Goal: Task Accomplishment & Management: Use online tool/utility

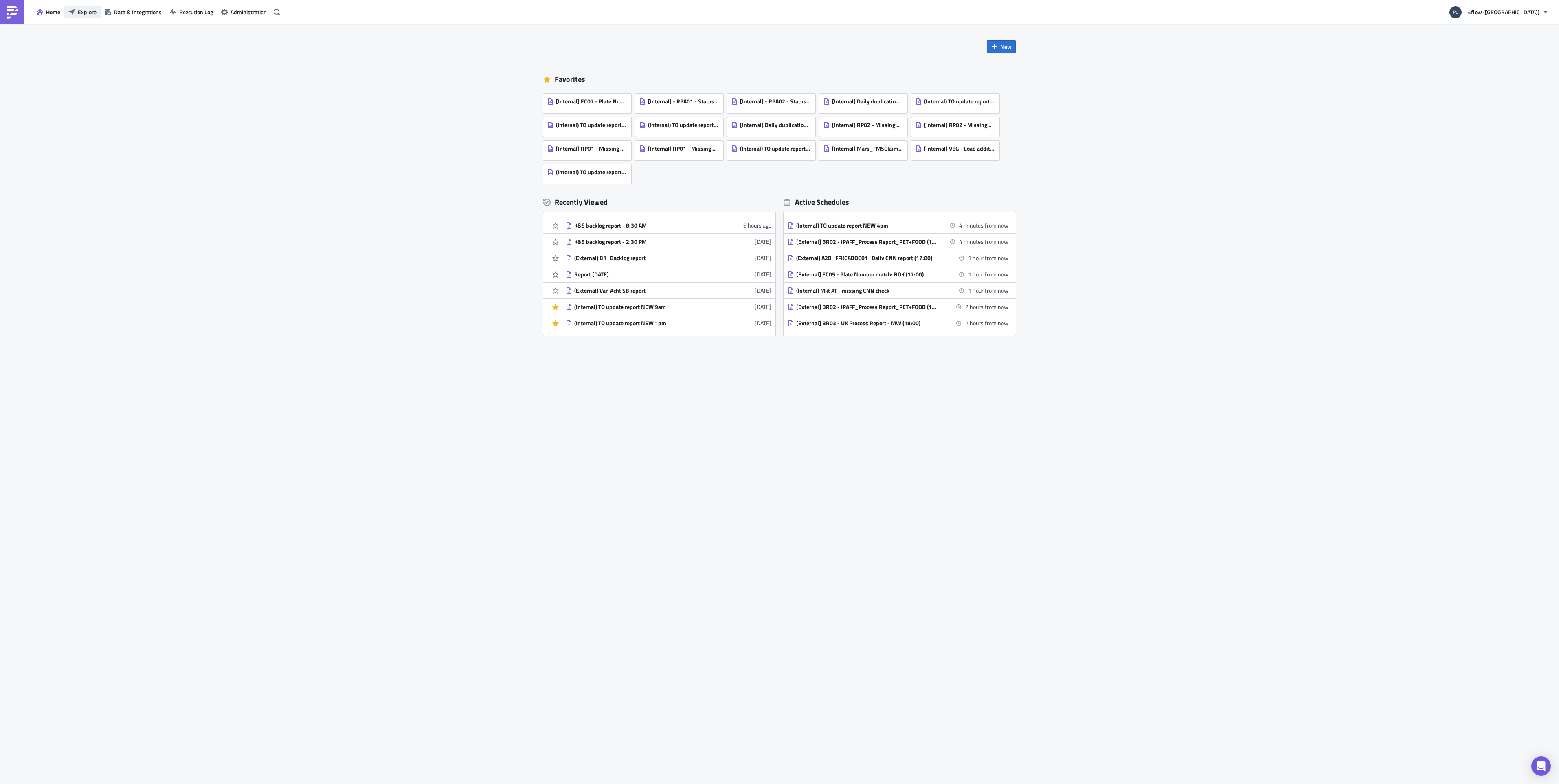
click at [80, 15] on span "Explore" at bounding box center [87, 12] width 19 height 8
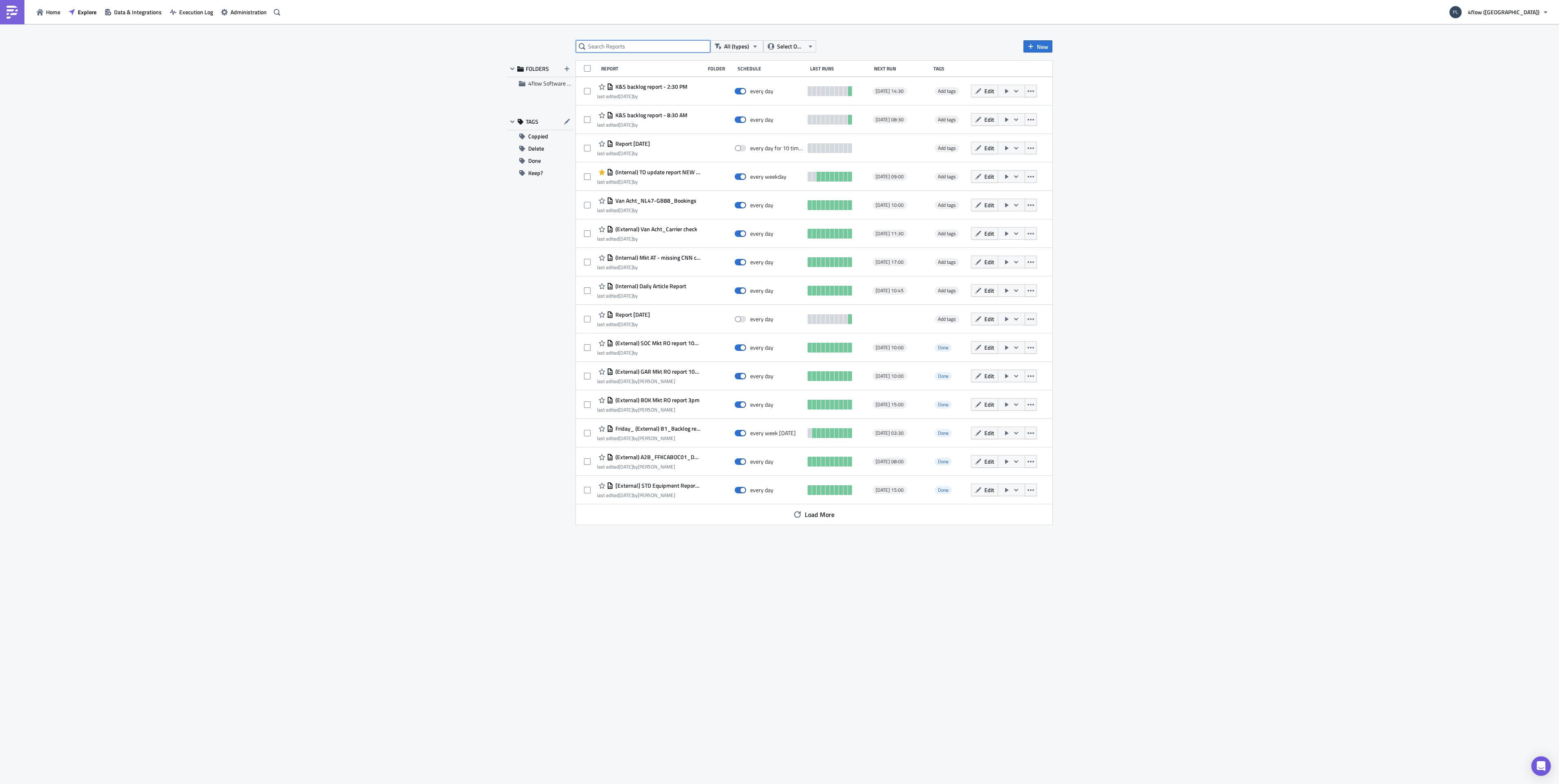
click at [695, 51] on input "text" at bounding box center [643, 47] width 134 height 12
type input "k&s"
click at [677, 90] on span "K&S backlog report - 2:30 PM" at bounding box center [650, 87] width 74 height 7
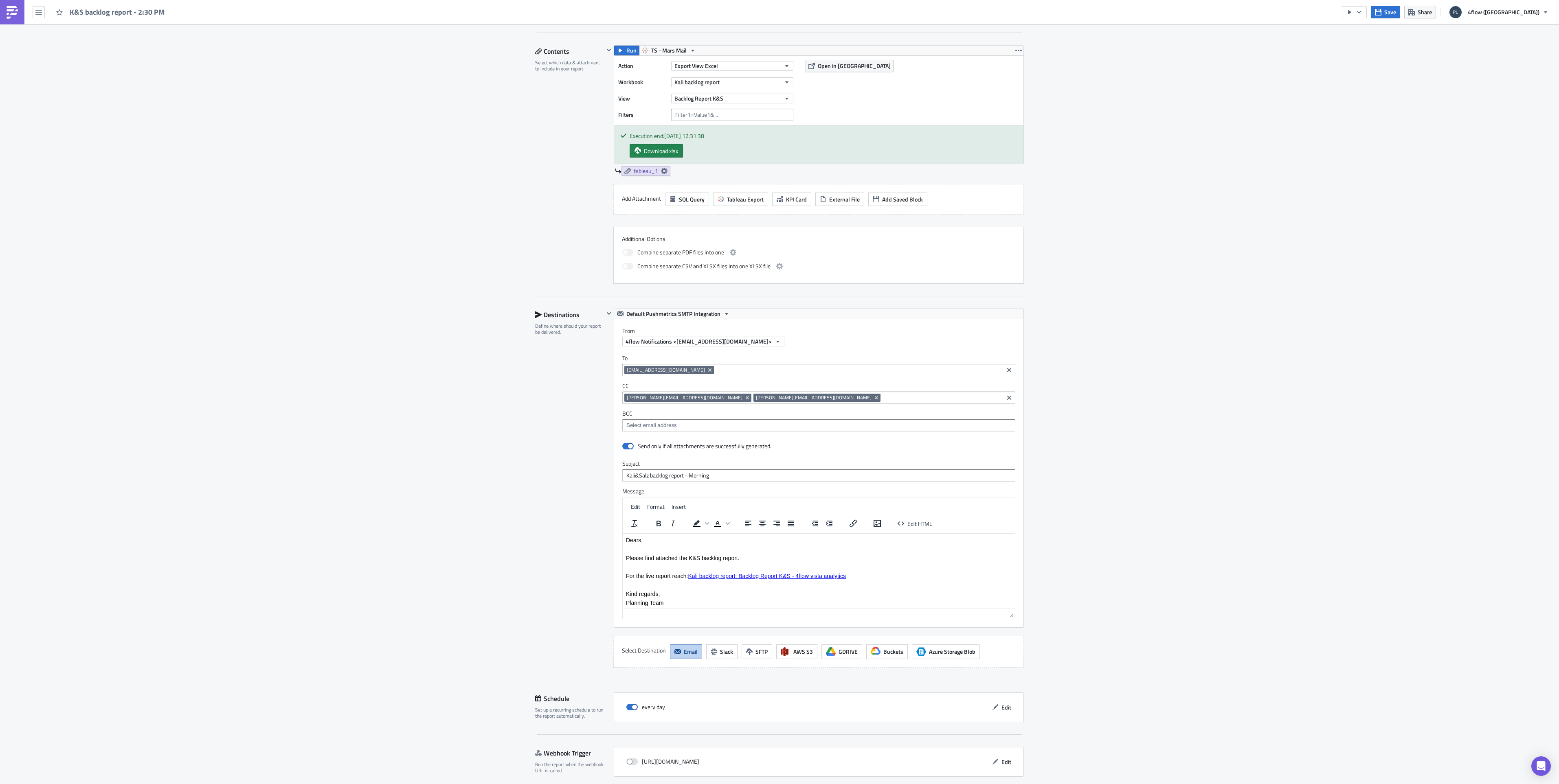
scroll to position [244, 0]
drag, startPoint x: 712, startPoint y: 475, endPoint x: 686, endPoint y: 478, distance: 26.2
click at [686, 478] on input "Kali&Salz backlog report - Morning" at bounding box center [818, 474] width 393 height 12
type input "Kali&Salz backlog report - Afternoon"
click at [1147, 417] on div "Execution Log Edit " K&S backlog report - 2:30 PM " Draft Settings Configure th…" at bounding box center [780, 298] width 1559 height 1036
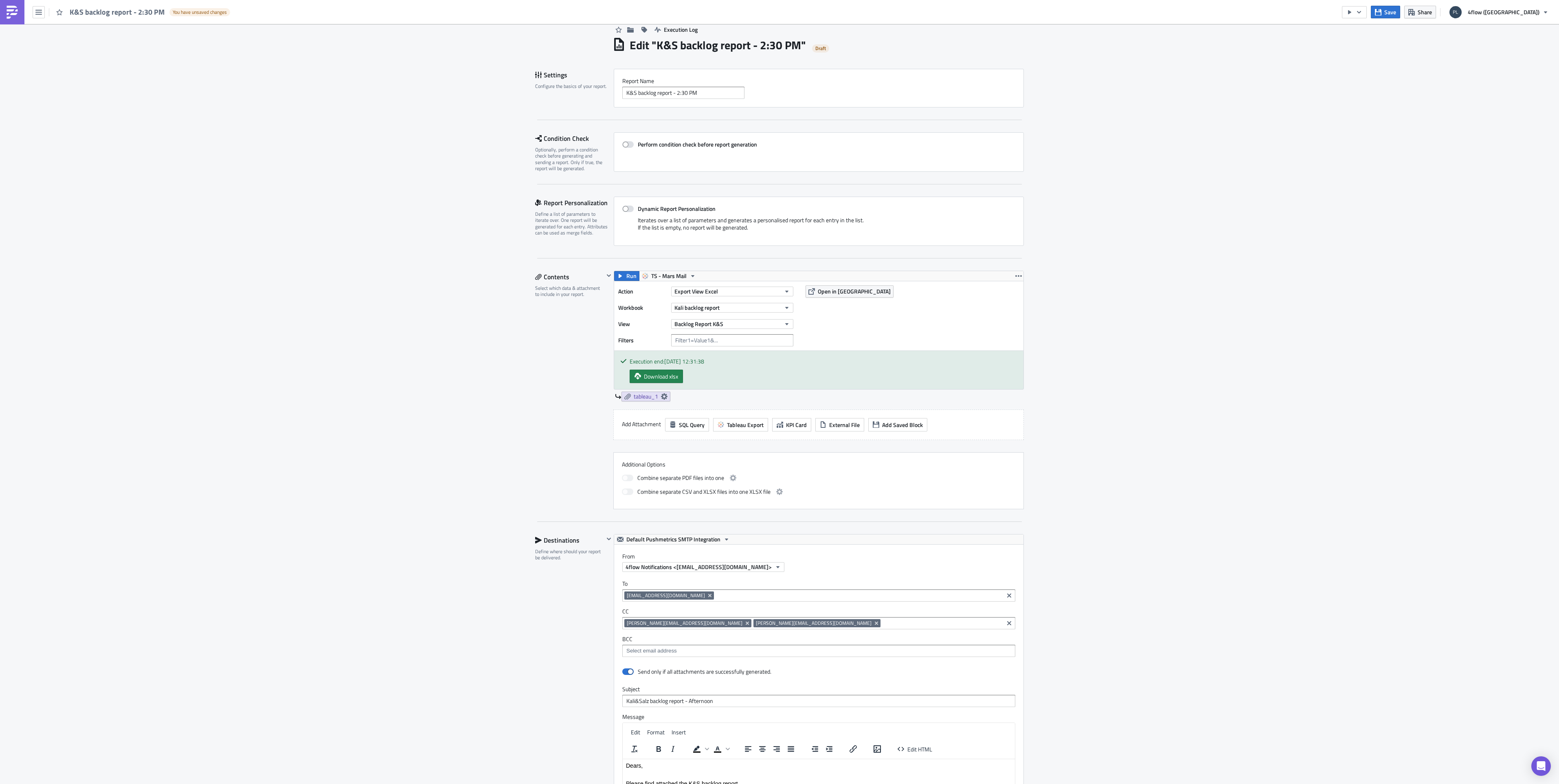
scroll to position [0, 0]
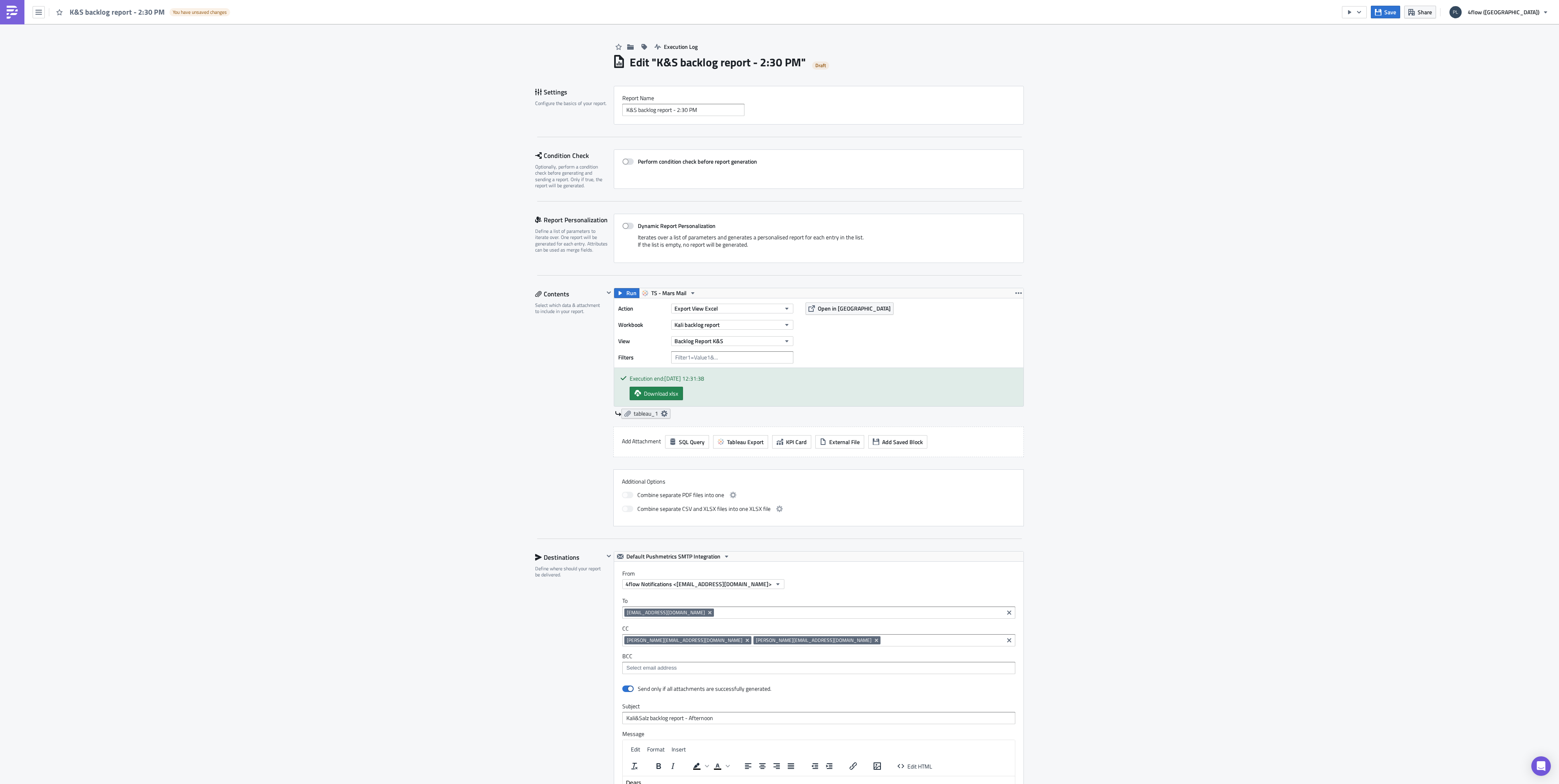
click at [663, 411] on link "tableau_1" at bounding box center [646, 414] width 49 height 10
click at [605, 489] on button "Change Column Datatype" at bounding box center [615, 484] width 80 height 13
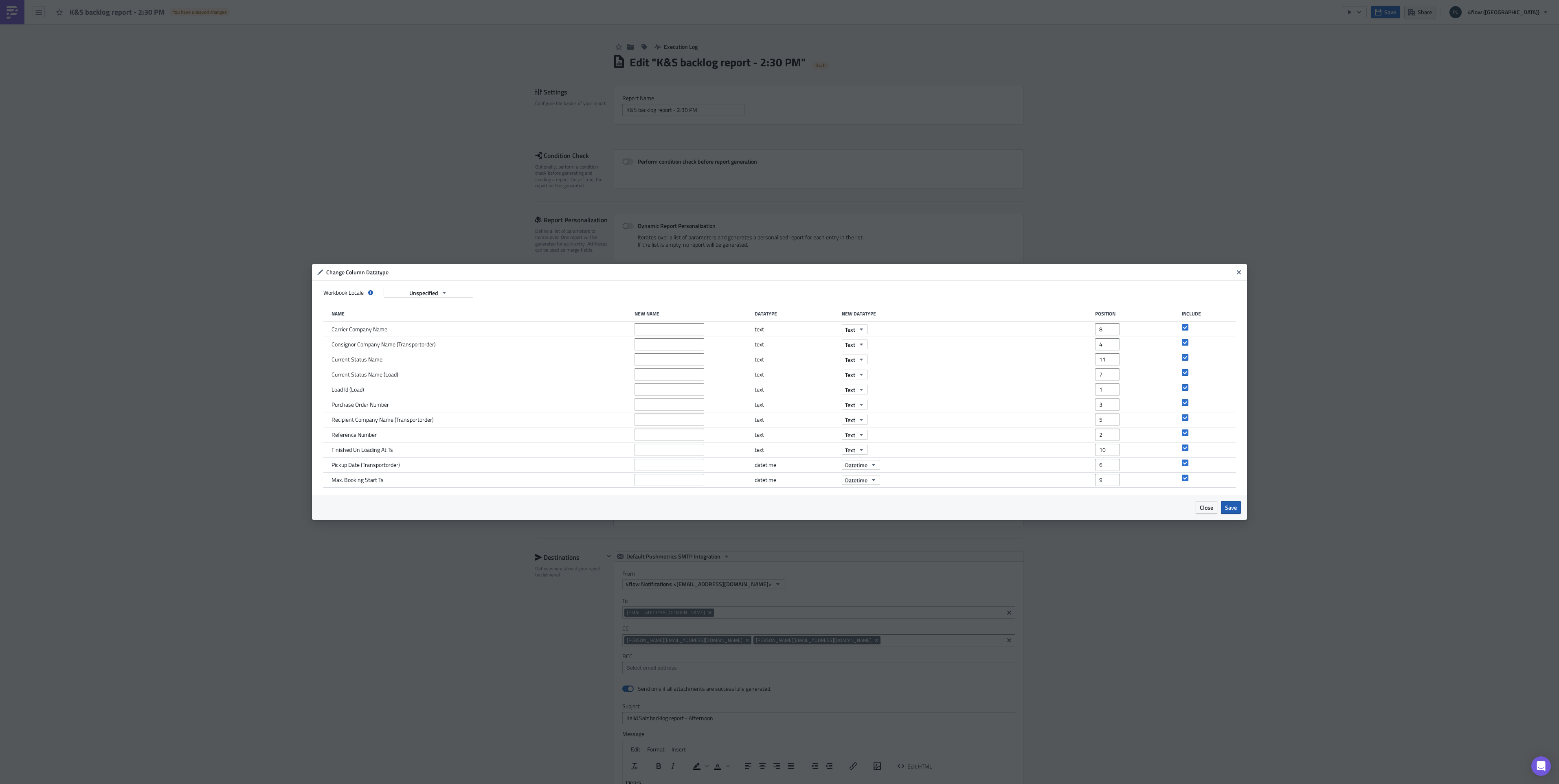
click at [1235, 507] on span "Save" at bounding box center [1231, 508] width 12 height 8
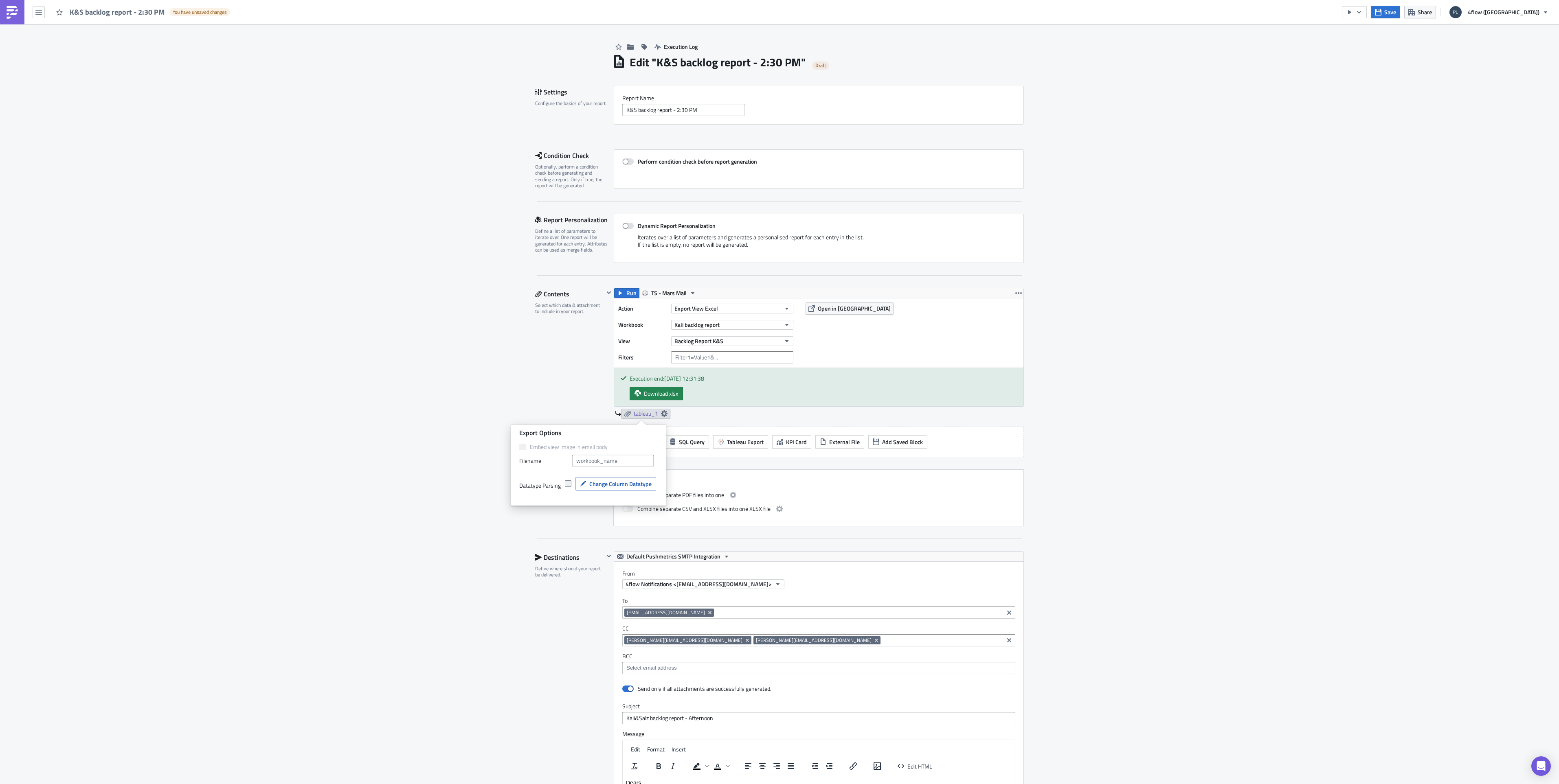
click at [568, 480] on label at bounding box center [569, 483] width 10 height 7
click at [568, 481] on input "checkbox" at bounding box center [569, 483] width 5 height 5
checkbox input "true"
click at [606, 485] on span "Change Column Datatype" at bounding box center [620, 484] width 62 height 8
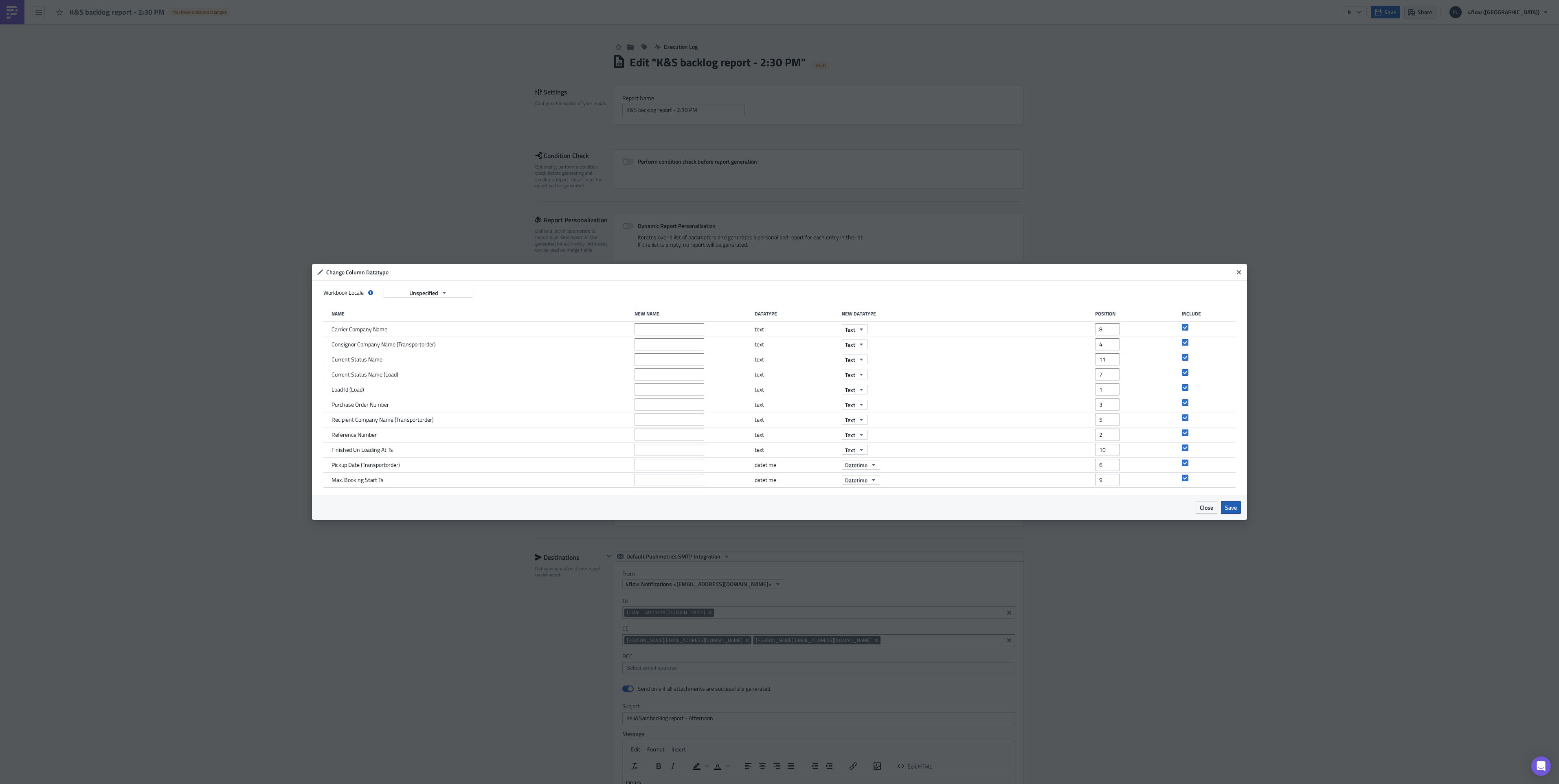
click at [1231, 502] on button "Save" at bounding box center [1230, 507] width 20 height 13
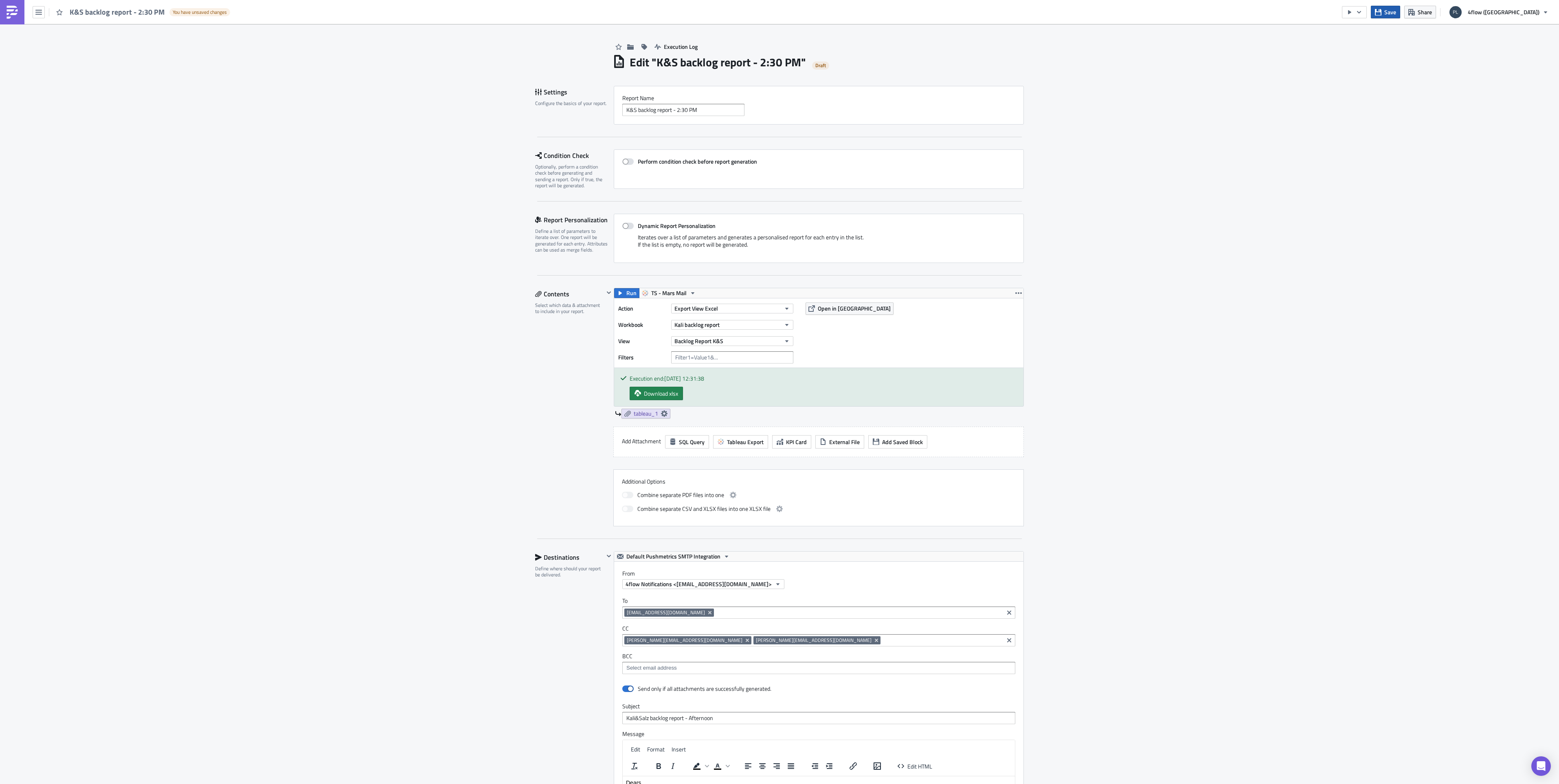
click at [1400, 12] on button "Save" at bounding box center [1385, 11] width 29 height 13
click at [1367, 8] on button "button" at bounding box center [1354, 12] width 25 height 12
click at [1400, 35] on div "Send Just to Me" at bounding box center [1419, 32] width 64 height 8
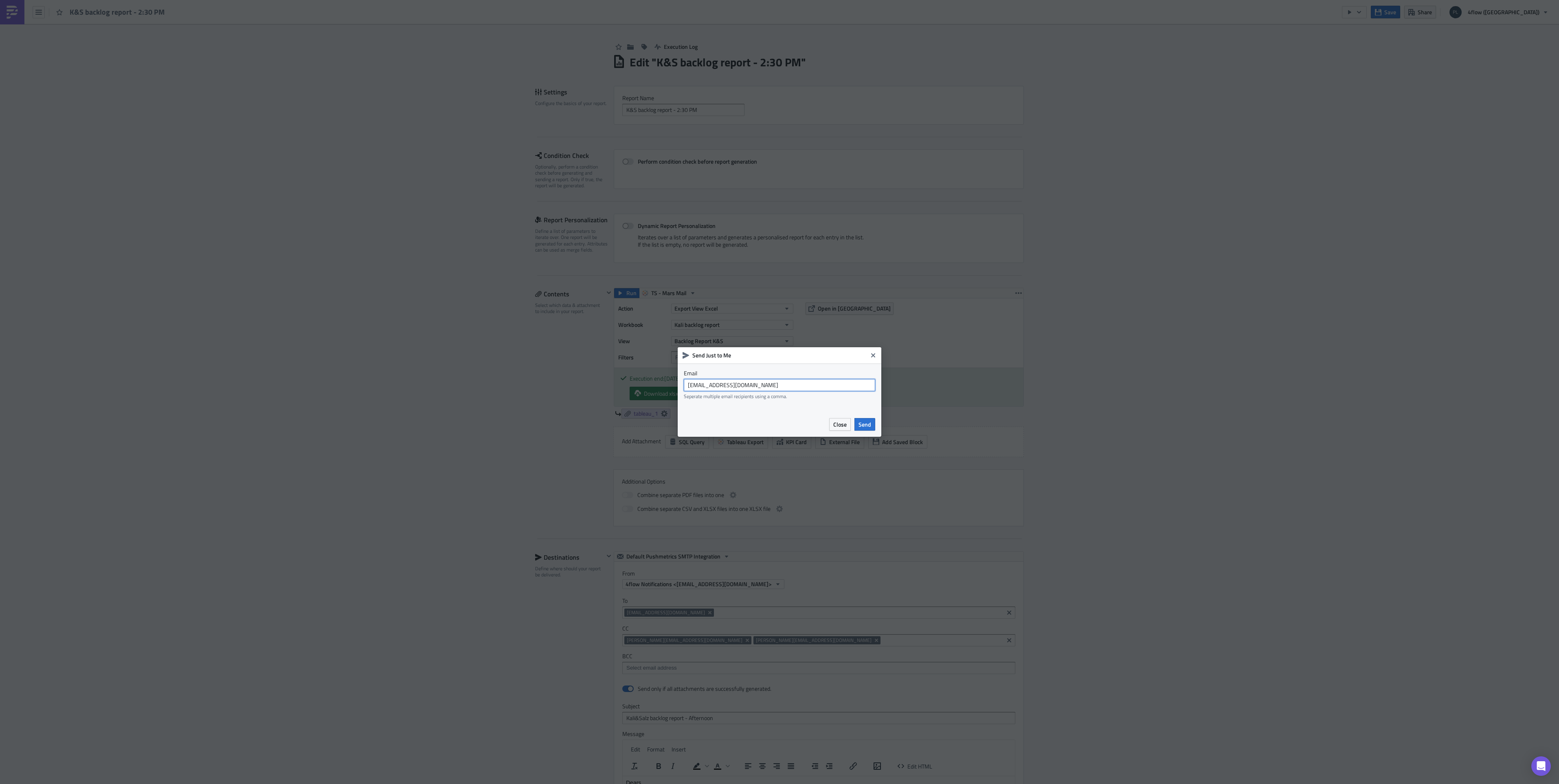
drag, startPoint x: 763, startPoint y: 388, endPoint x: 680, endPoint y: 387, distance: 83.0
click at [680, 387] on div "Email [EMAIL_ADDRESS][DOMAIN_NAME] Seperate multiple email recipients using a c…" at bounding box center [780, 387] width 203 height 48
type input "[EMAIL_ADDRESS][DOMAIN_NAME]"
click at [686, 413] on div "Close Send" at bounding box center [780, 424] width 203 height 25
click at [871, 426] on button "Send" at bounding box center [865, 424] width 21 height 13
